Goal: Book appointment/travel/reservation

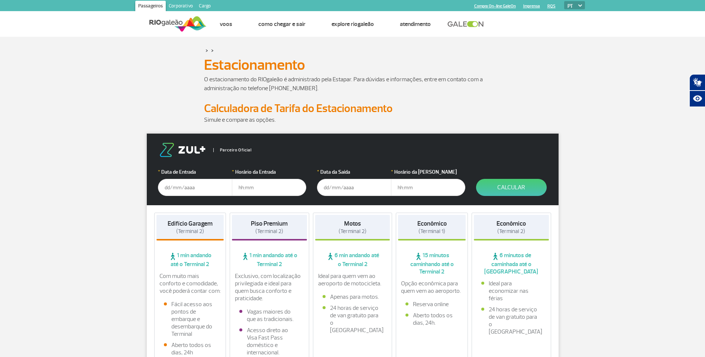
click at [180, 189] on input "text" at bounding box center [195, 187] width 74 height 17
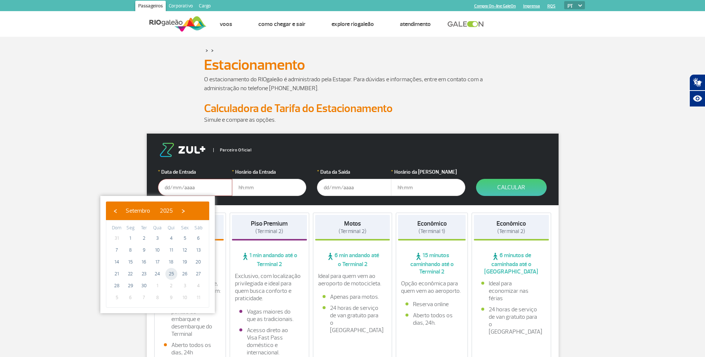
click at [168, 276] on span "25" at bounding box center [171, 274] width 12 height 12
type input "[DATE]"
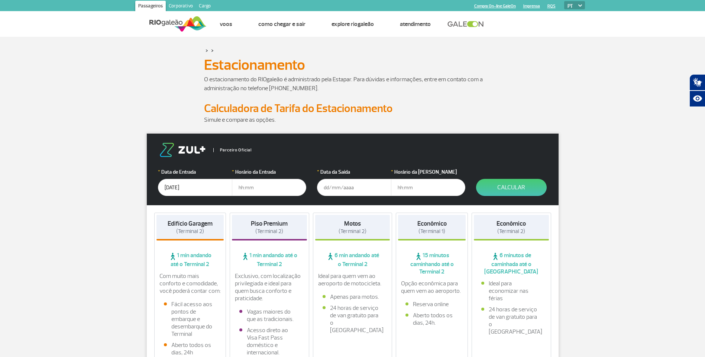
click at [249, 188] on input "text" at bounding box center [269, 187] width 74 height 17
type input "3"
type input "03:00"
click at [351, 188] on input "text" at bounding box center [354, 187] width 74 height 17
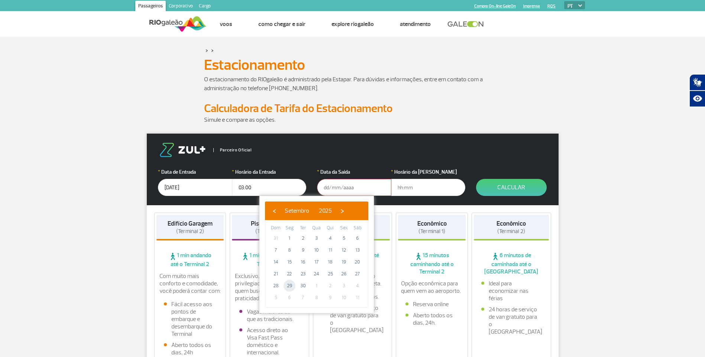
click at [290, 288] on span "29" at bounding box center [289, 286] width 12 height 12
type input "[DATE]"
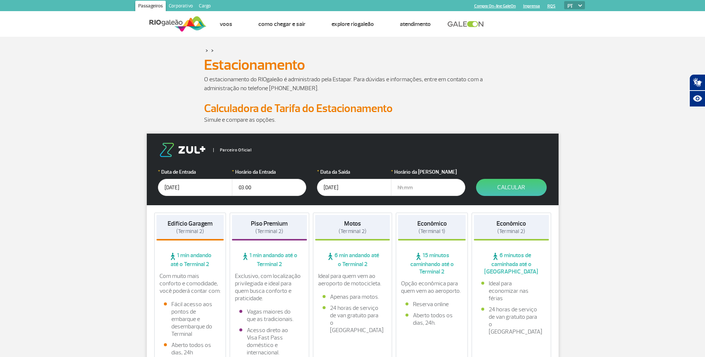
click at [404, 185] on input "text" at bounding box center [428, 187] width 74 height 17
type input "02:00"
click at [513, 187] on button "Calcular" at bounding box center [511, 187] width 71 height 17
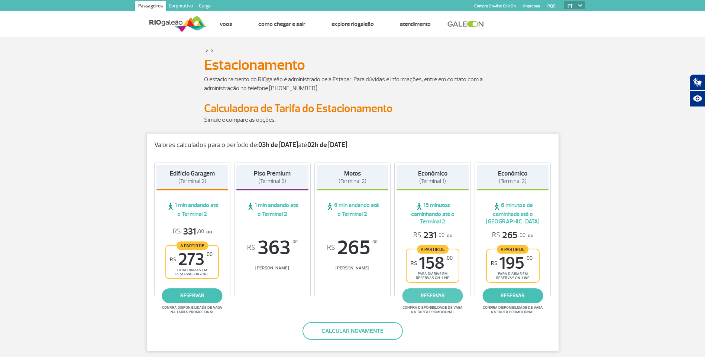
click at [438, 294] on link "reservar" at bounding box center [432, 296] width 61 height 15
